Goal: Entertainment & Leisure: Consume media (video, audio)

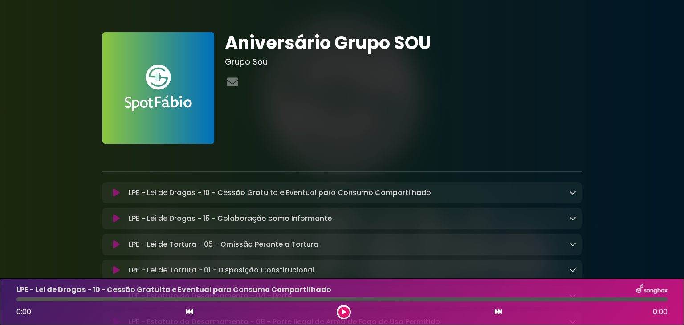
click at [566, 86] on div at bounding box center [403, 82] width 357 height 17
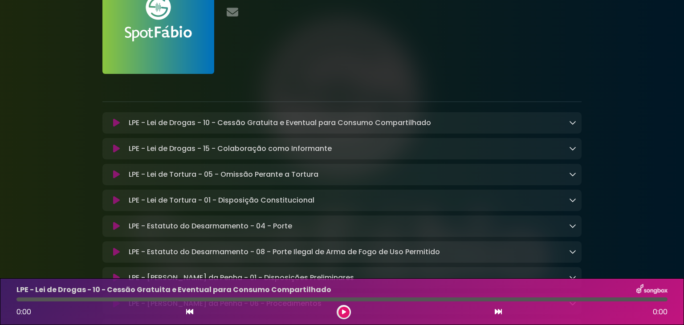
scroll to position [71, 0]
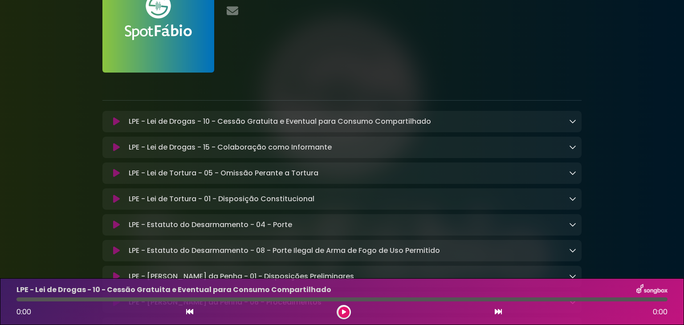
click at [571, 125] on icon at bounding box center [572, 121] width 7 height 7
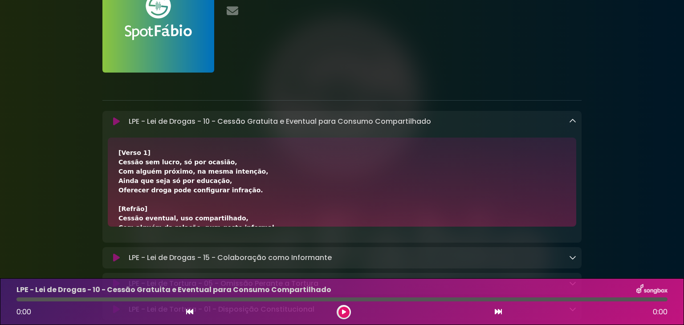
click at [571, 125] on icon at bounding box center [572, 121] width 7 height 7
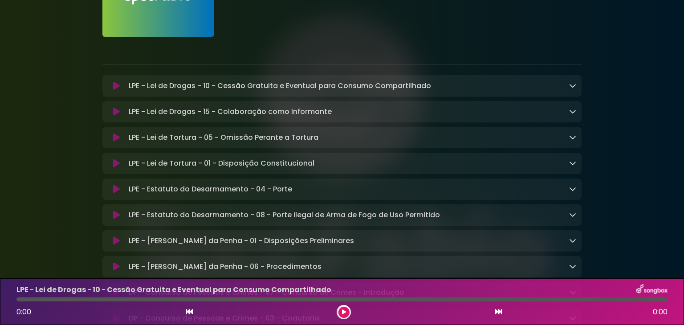
scroll to position [89, 0]
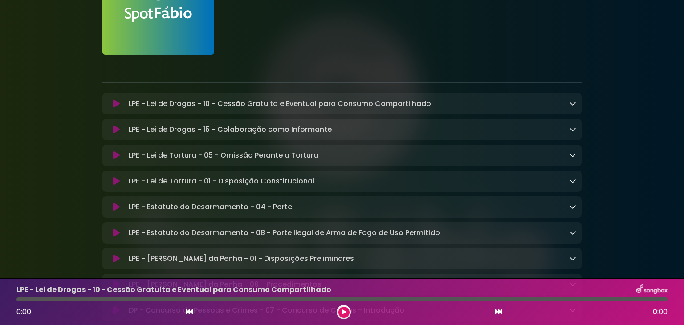
click at [573, 100] on icon at bounding box center [572, 103] width 7 height 7
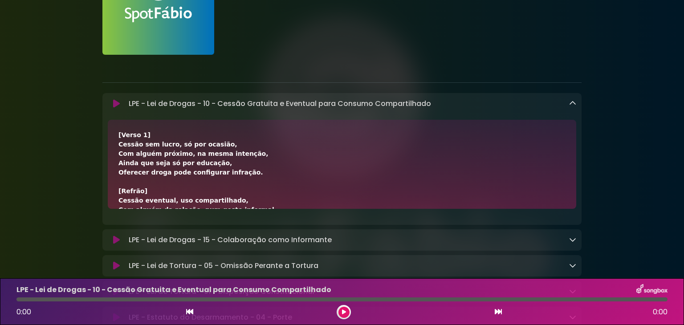
click at [573, 106] on icon at bounding box center [572, 103] width 7 height 7
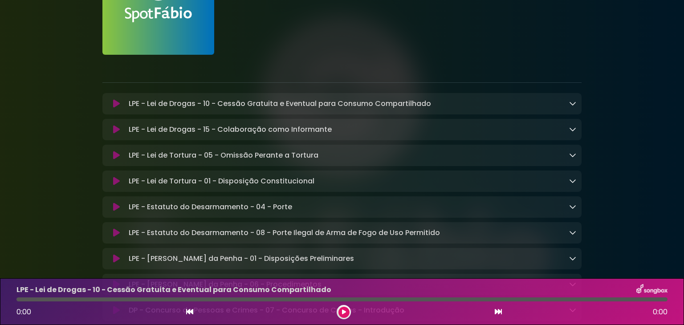
click at [117, 104] on icon at bounding box center [116, 103] width 7 height 9
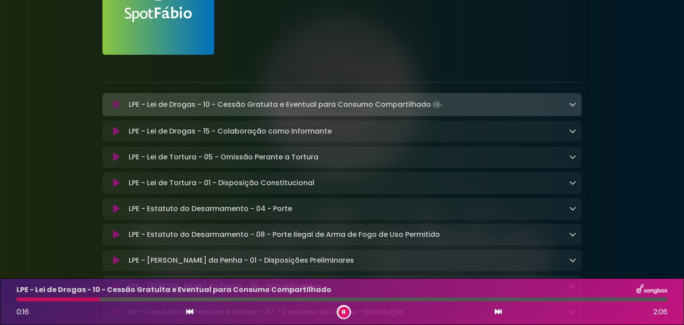
click at [574, 105] on icon at bounding box center [572, 104] width 7 height 7
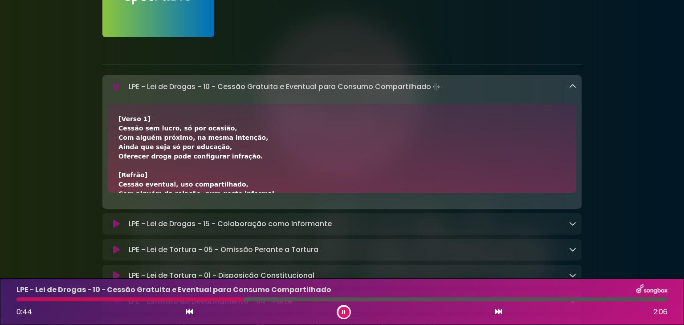
scroll to position [125, 0]
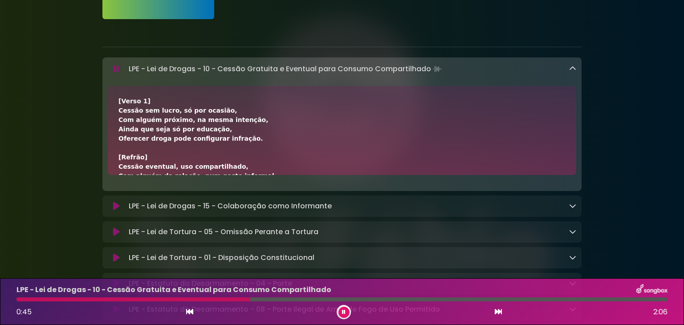
click at [487, 157] on div "[Verso 1] Cessão sem lucro, só por ocasião, Com alguém próximo, na mesma intenç…" at bounding box center [341, 209] width 447 height 224
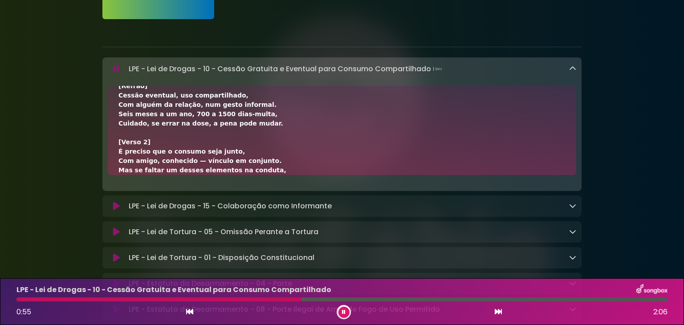
scroll to position [89, 0]
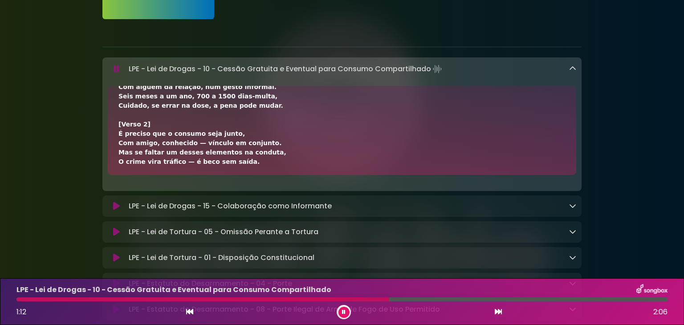
click at [343, 312] on icon at bounding box center [344, 312] width 4 height 5
